Goal: Task Accomplishment & Management: Manage account settings

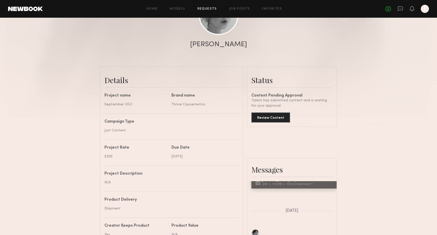
scroll to position [78, 0]
click at [263, 123] on common-border "Status Content Pending Approval Talent has submitted content and is waiting for…" at bounding box center [292, 96] width 90 height 61
click at [261, 116] on button "Review Content" at bounding box center [271, 117] width 39 height 10
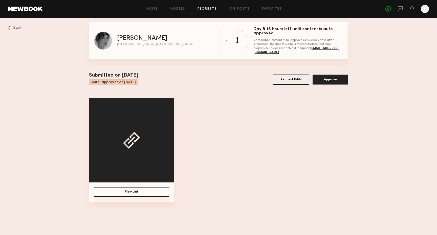
click at [130, 194] on button "View Link" at bounding box center [131, 192] width 75 height 10
click at [14, 24] on nb-booking-gallery "Back Brittany H Los Angeles, CA 1 Day & 16 hours left until content is auto-app…" at bounding box center [218, 112] width 437 height 181
click at [16, 26] on span "Back" at bounding box center [17, 28] width 8 height 4
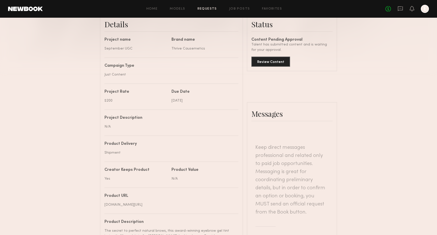
scroll to position [133, 0]
click at [283, 60] on button "Review Content" at bounding box center [271, 62] width 39 height 10
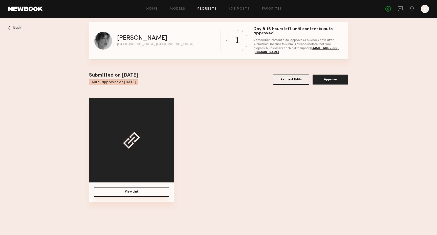
click at [289, 81] on button "Request Edits" at bounding box center [291, 80] width 35 height 10
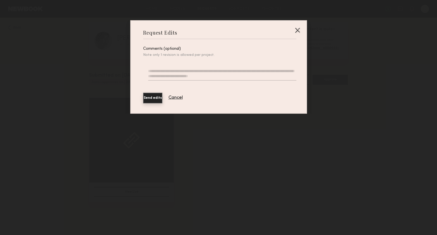
click at [198, 72] on textarea at bounding box center [222, 75] width 148 height 12
type textarea "*"
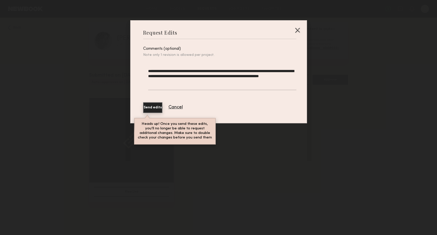
type textarea "**********"
click at [154, 108] on button "Send edits" at bounding box center [152, 107] width 19 height 11
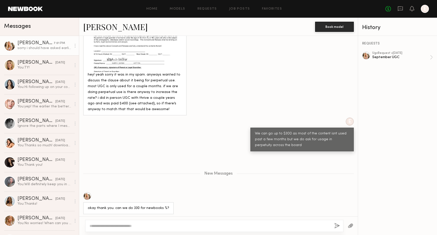
scroll to position [691, 0]
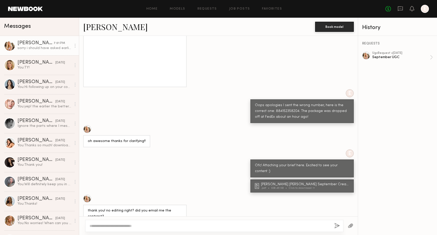
scroll to position [652, 0]
